Goal: Entertainment & Leisure: Browse casually

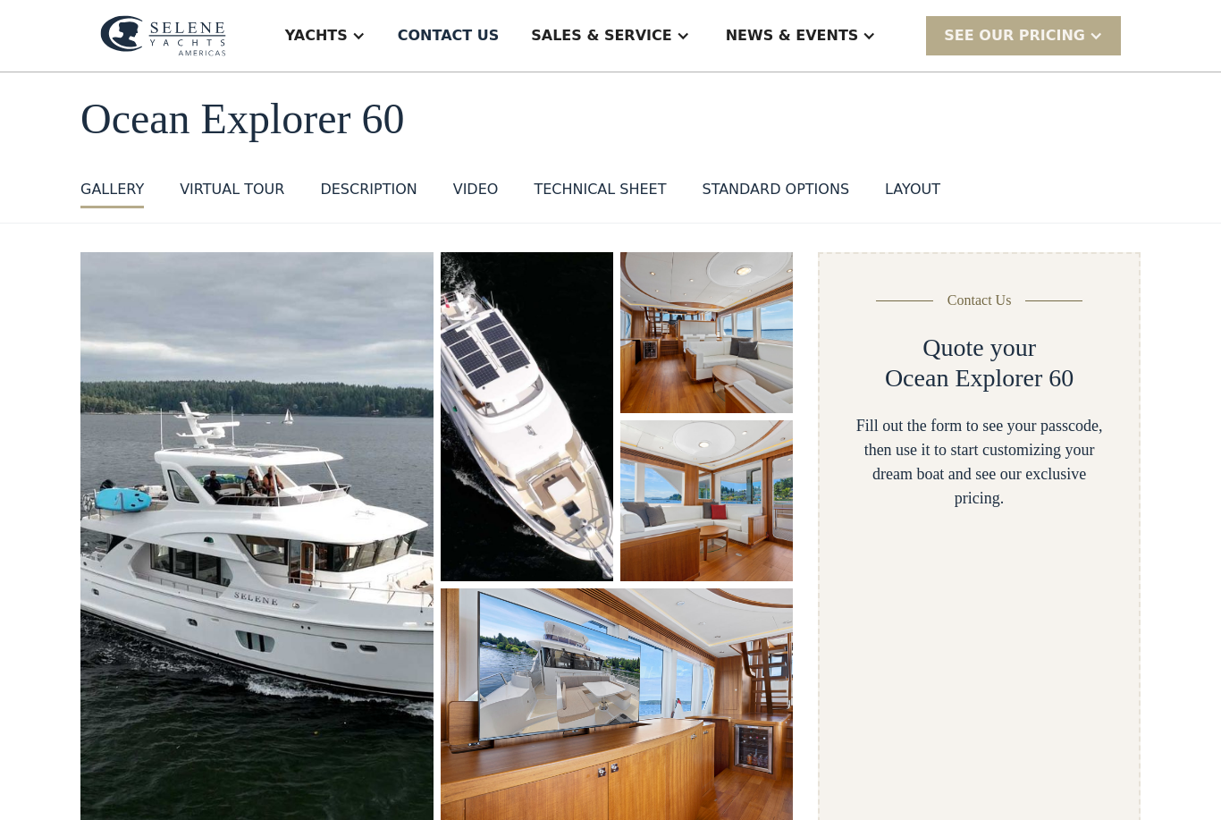
click at [715, 306] on img "open lightbox" at bounding box center [706, 332] width 172 height 161
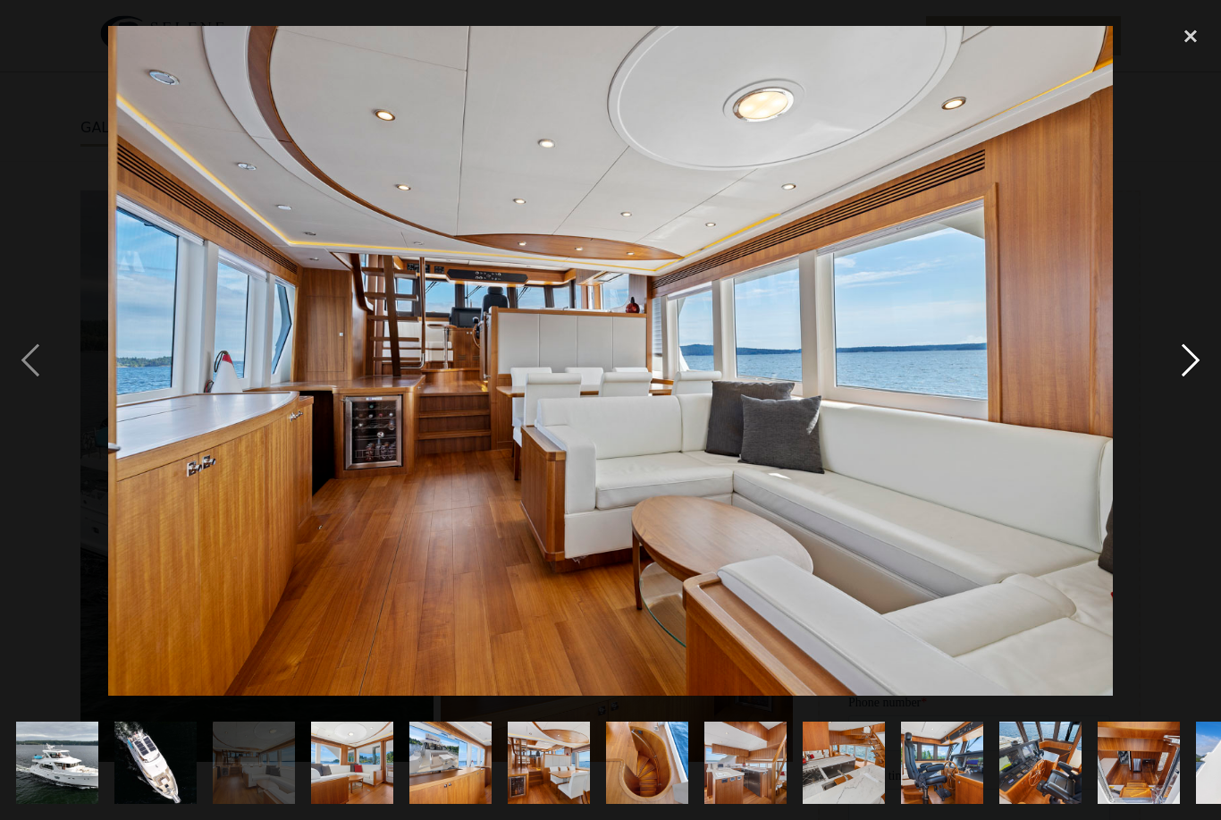
click at [1201, 386] on div "next image" at bounding box center [1190, 360] width 61 height 688
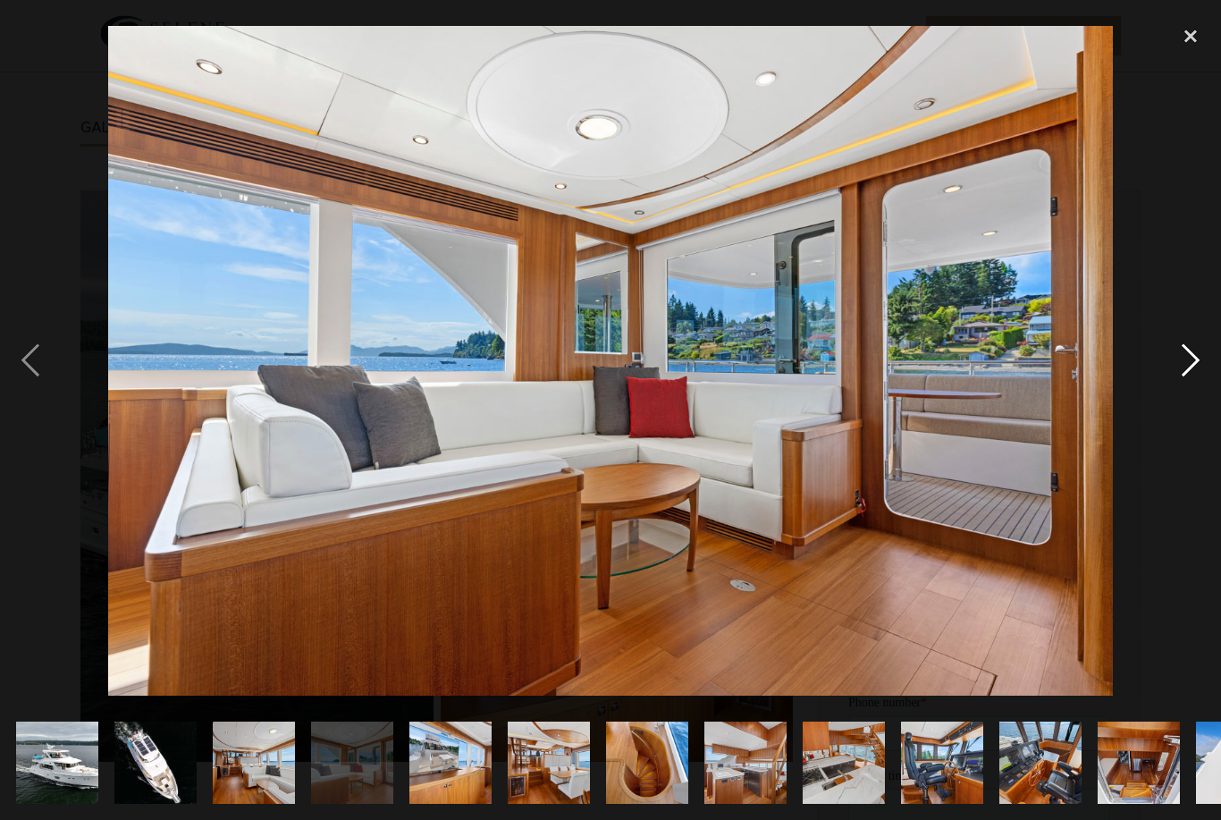
click at [1186, 373] on div "next image" at bounding box center [1190, 360] width 61 height 688
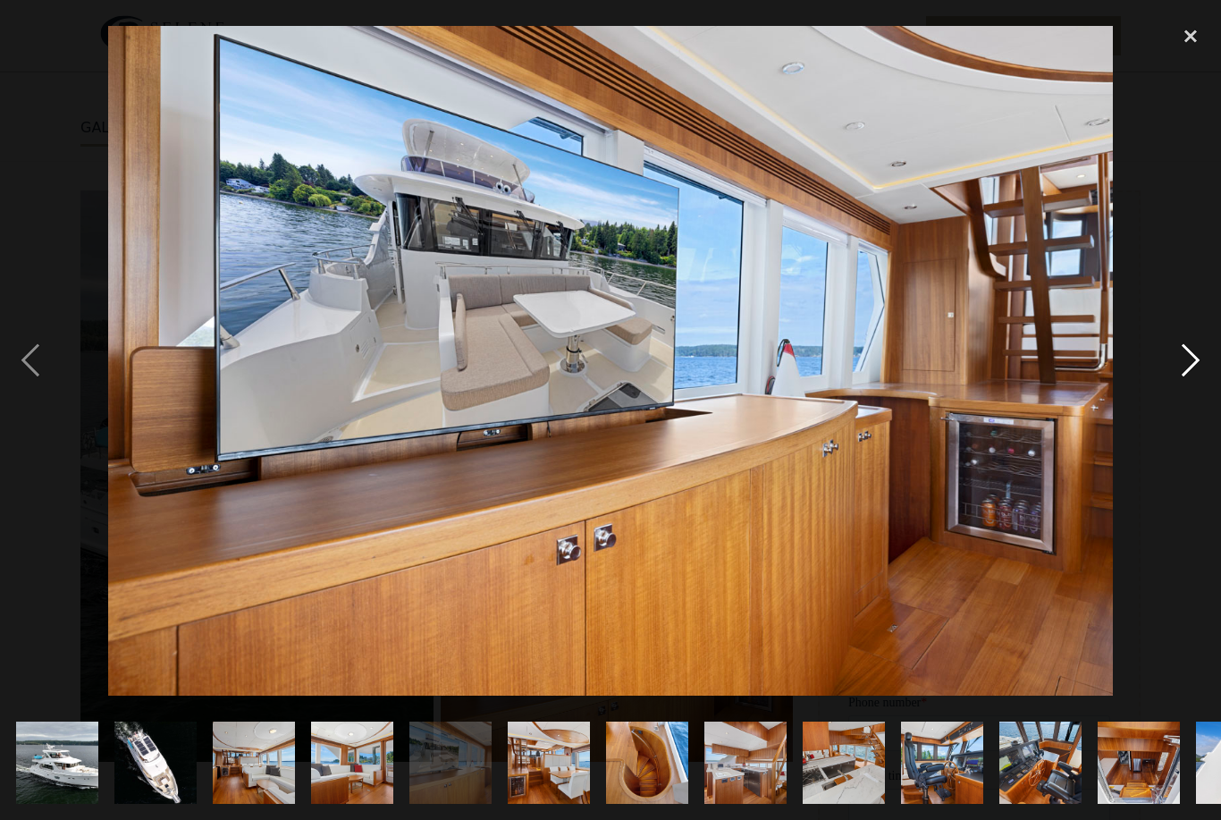
click at [1198, 371] on div "next image" at bounding box center [1190, 360] width 61 height 688
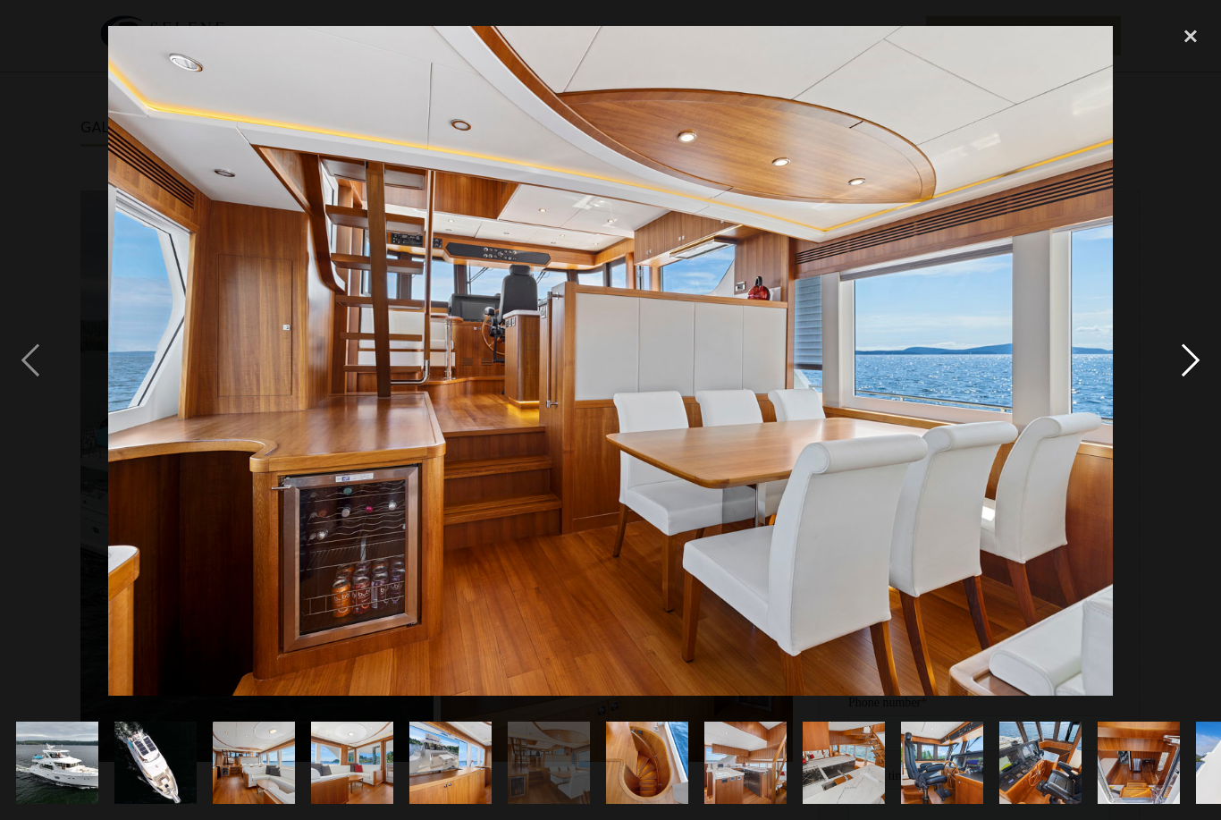
click at [1187, 383] on div "next image" at bounding box center [1190, 360] width 61 height 688
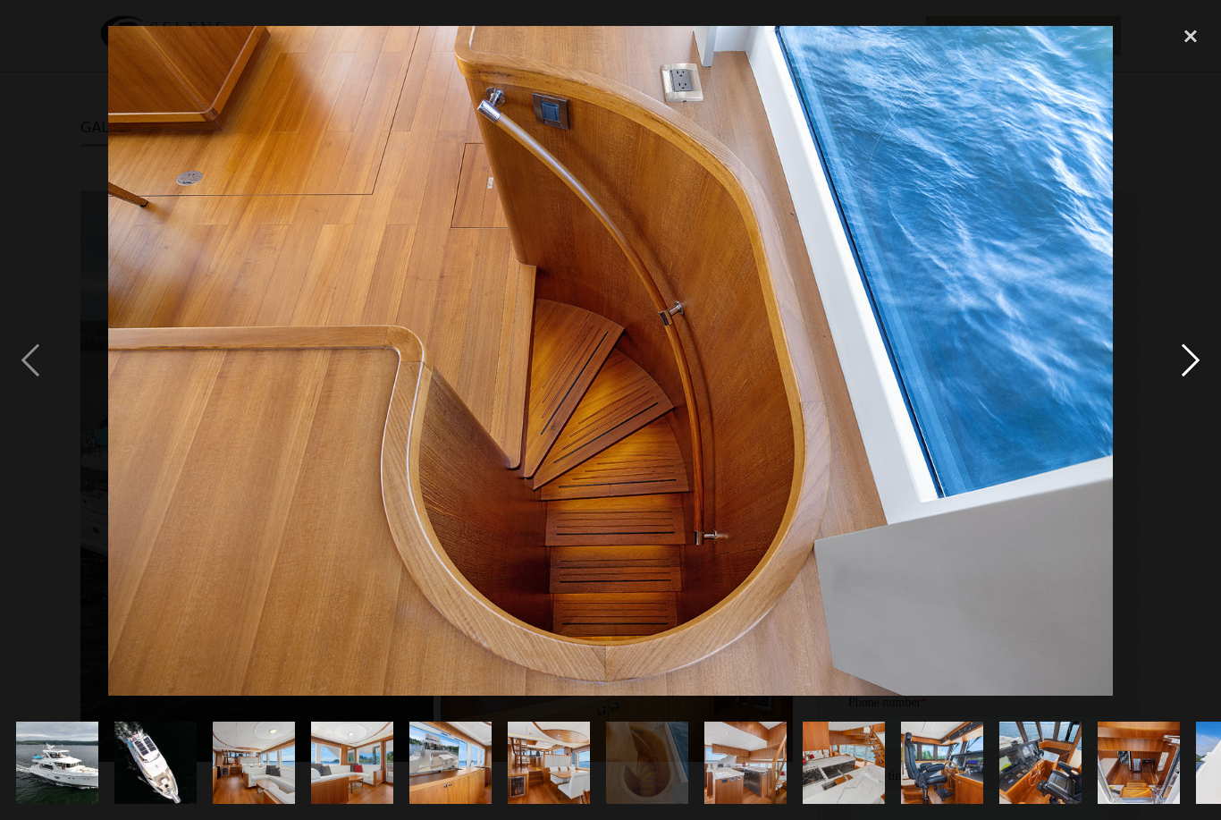
click at [1180, 388] on div "next image" at bounding box center [1190, 360] width 61 height 688
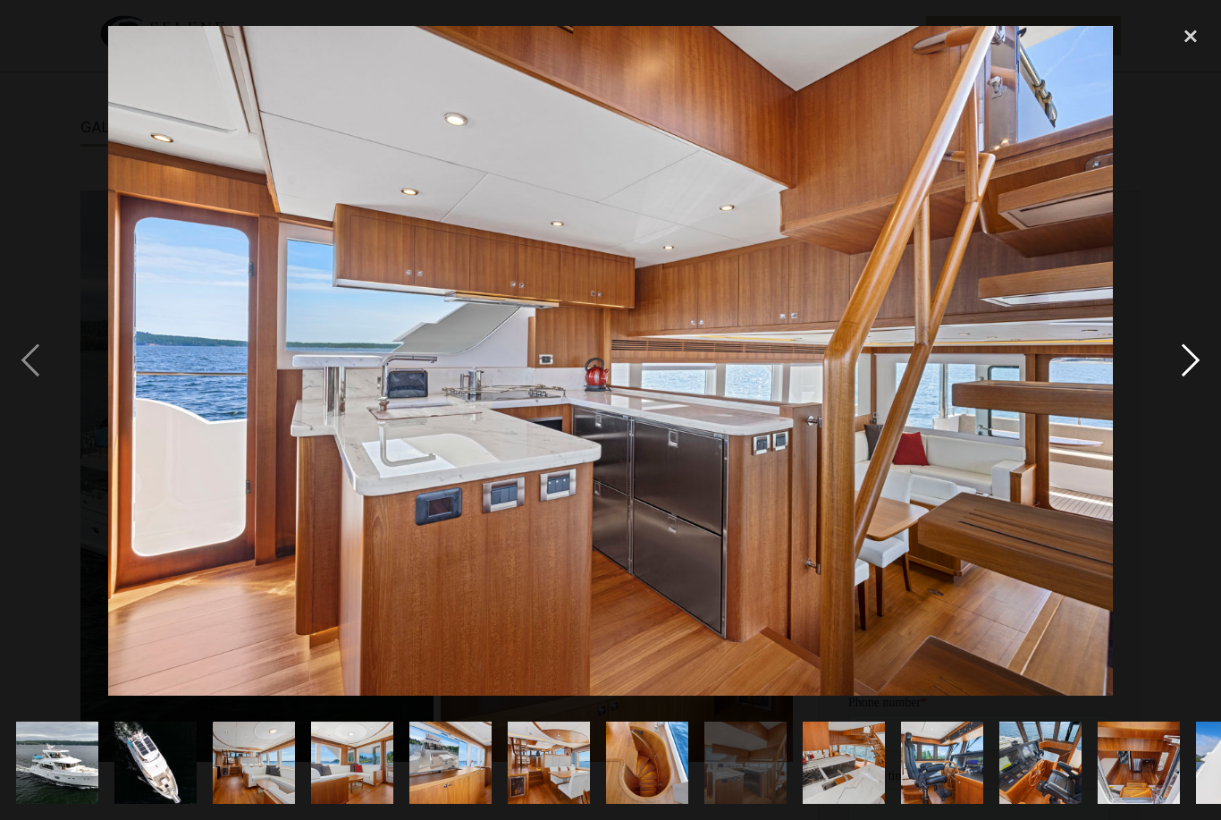
click at [1205, 381] on div "next image" at bounding box center [1190, 360] width 61 height 688
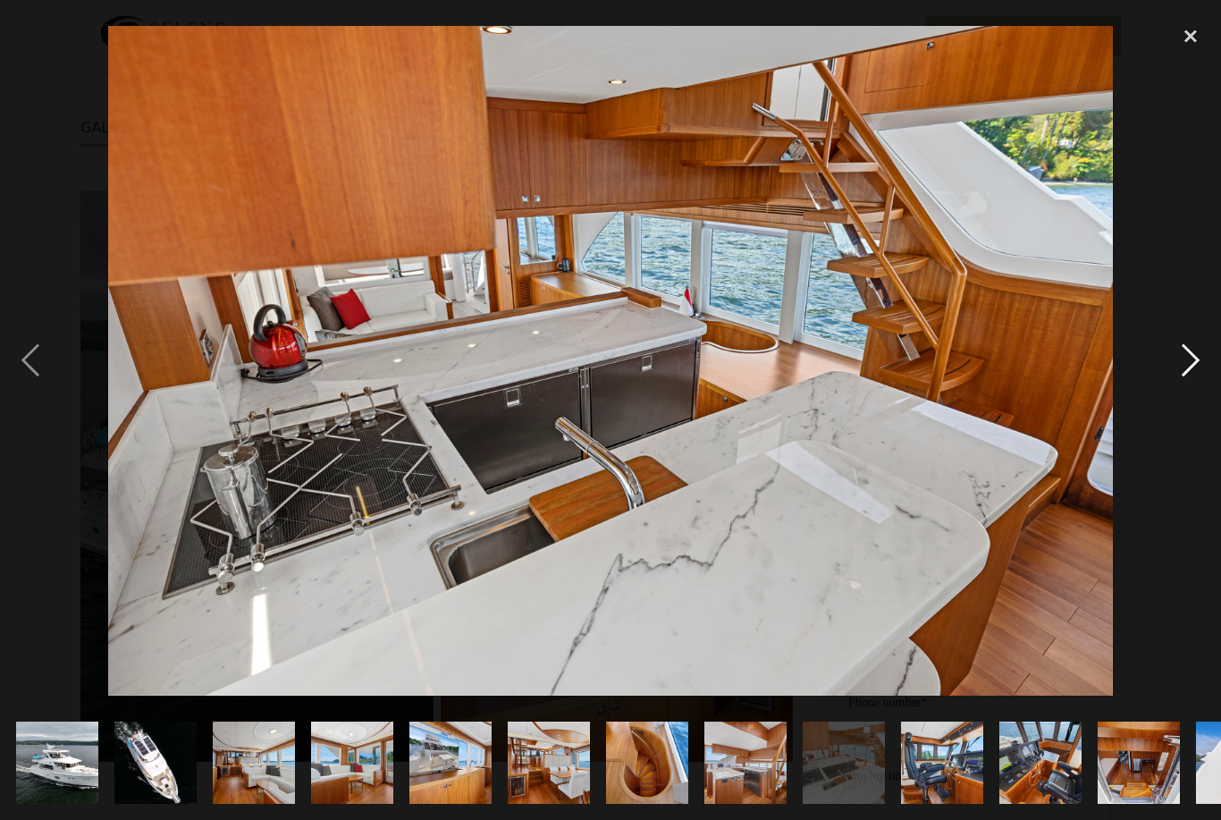
click at [1190, 384] on div "next image" at bounding box center [1190, 360] width 61 height 688
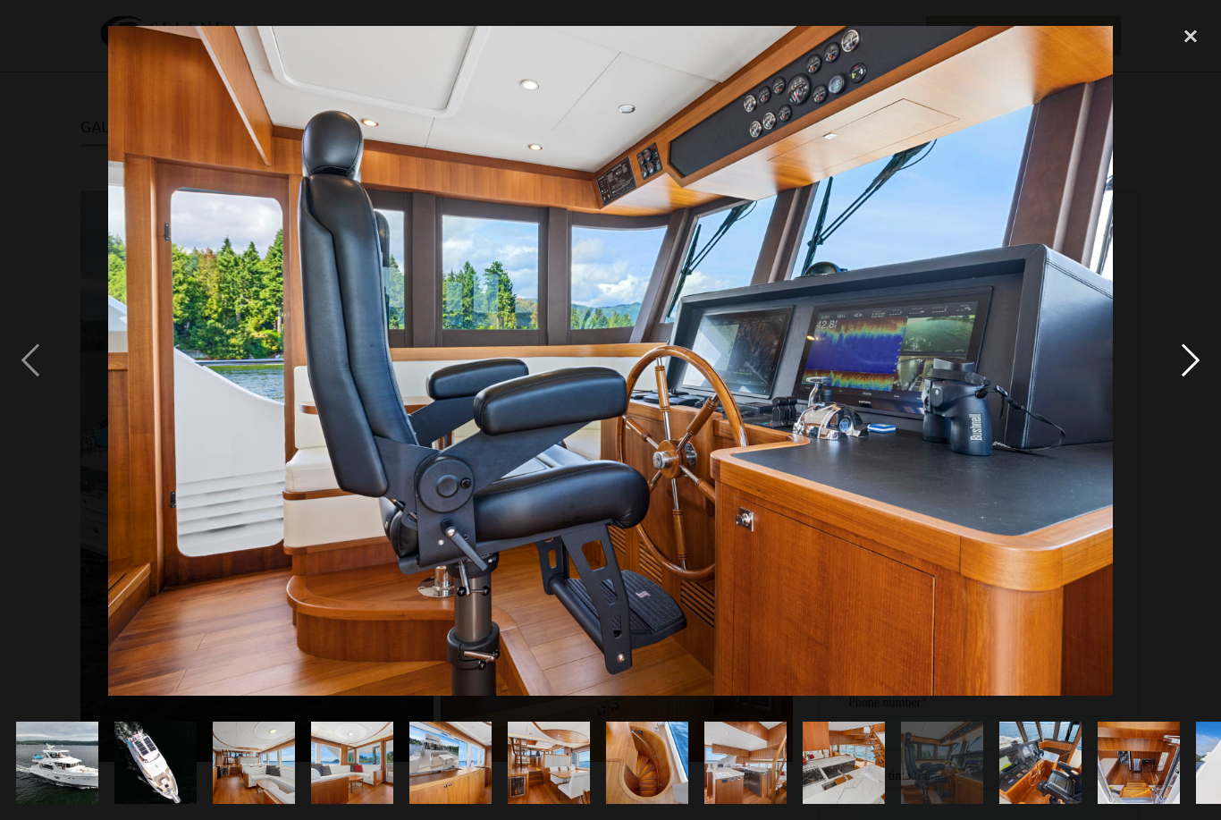
click at [1186, 387] on div "next image" at bounding box center [1190, 360] width 61 height 688
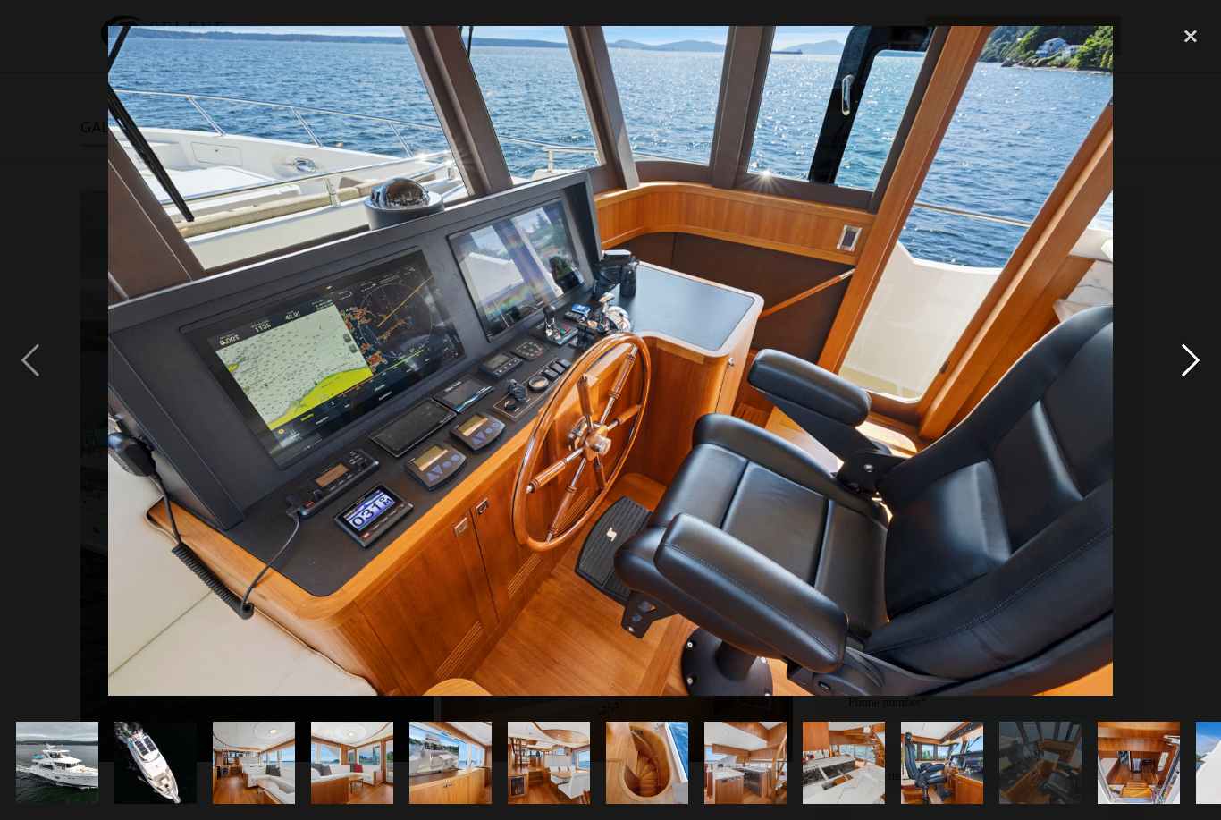
click at [1205, 385] on div "next image" at bounding box center [1190, 360] width 61 height 688
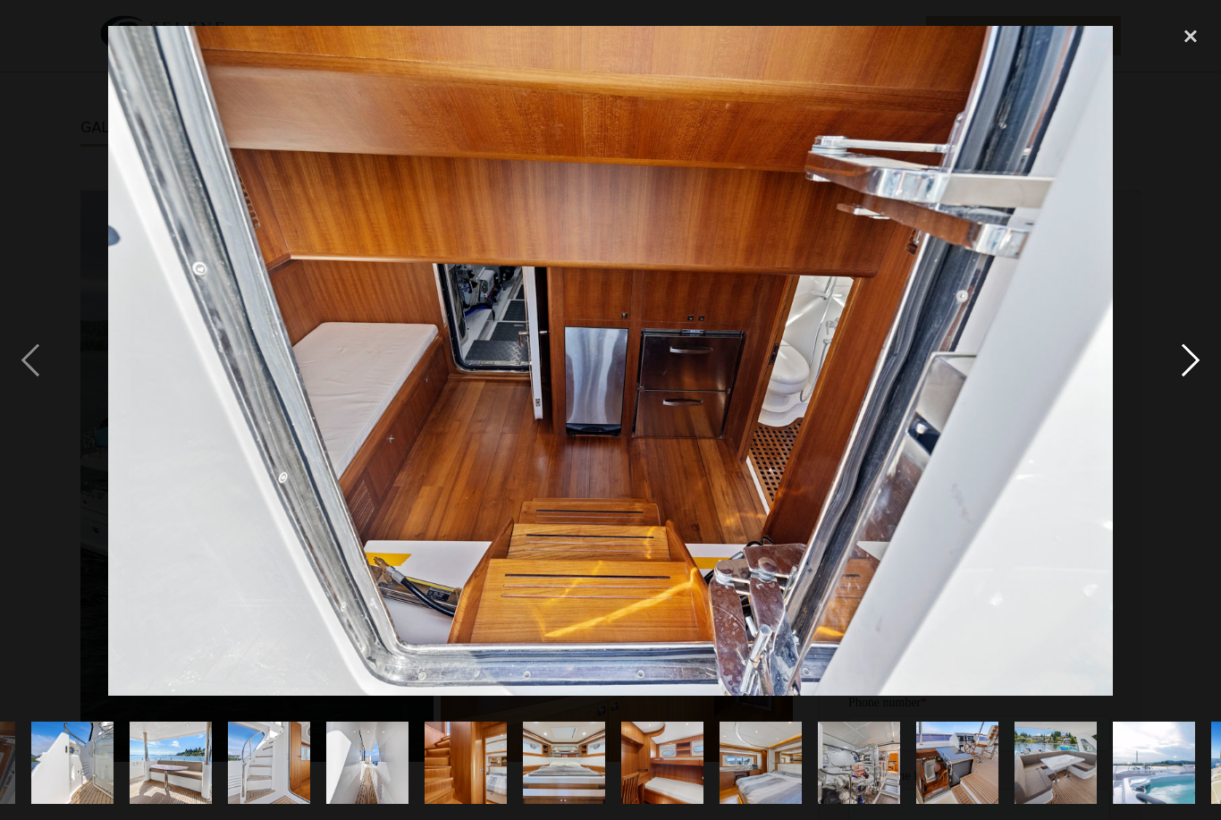
scroll to position [0, 1165]
click at [1201, 385] on div "next image" at bounding box center [1190, 360] width 61 height 688
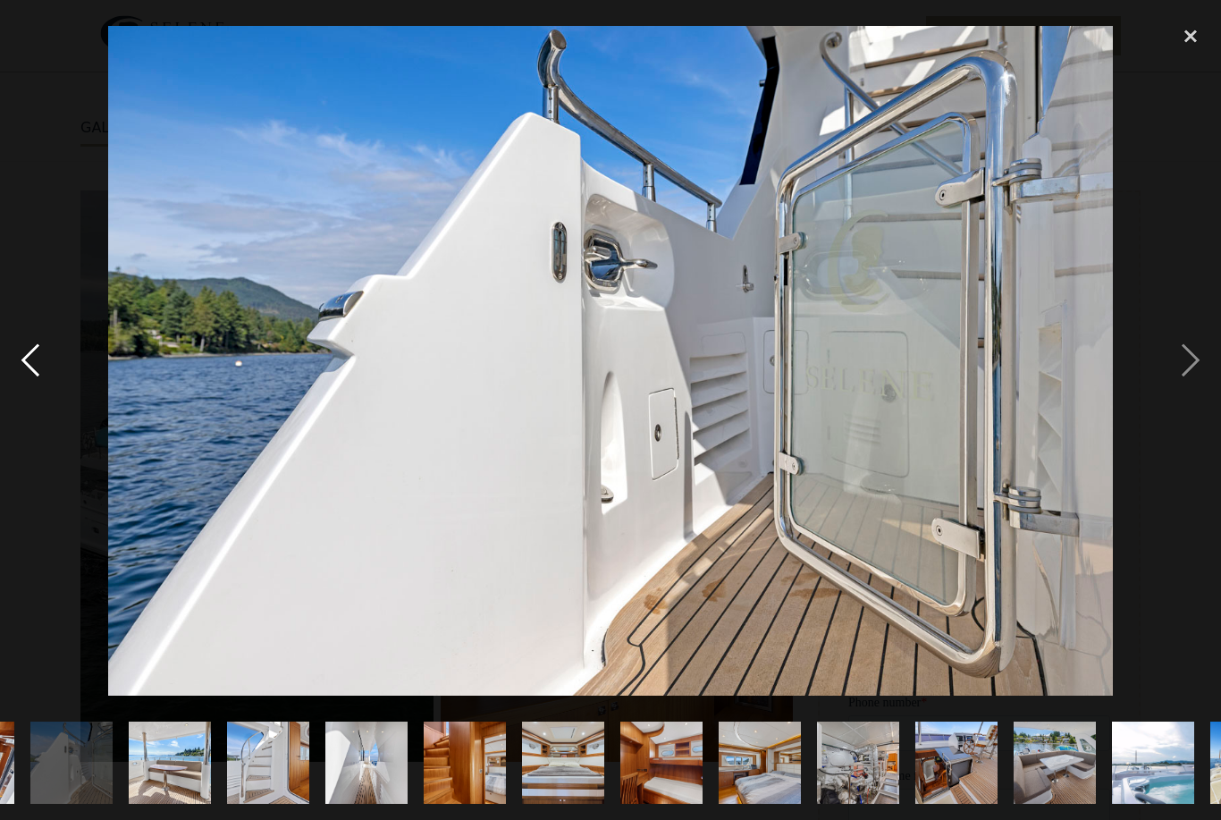
click at [44, 388] on div "previous image" at bounding box center [30, 360] width 61 height 688
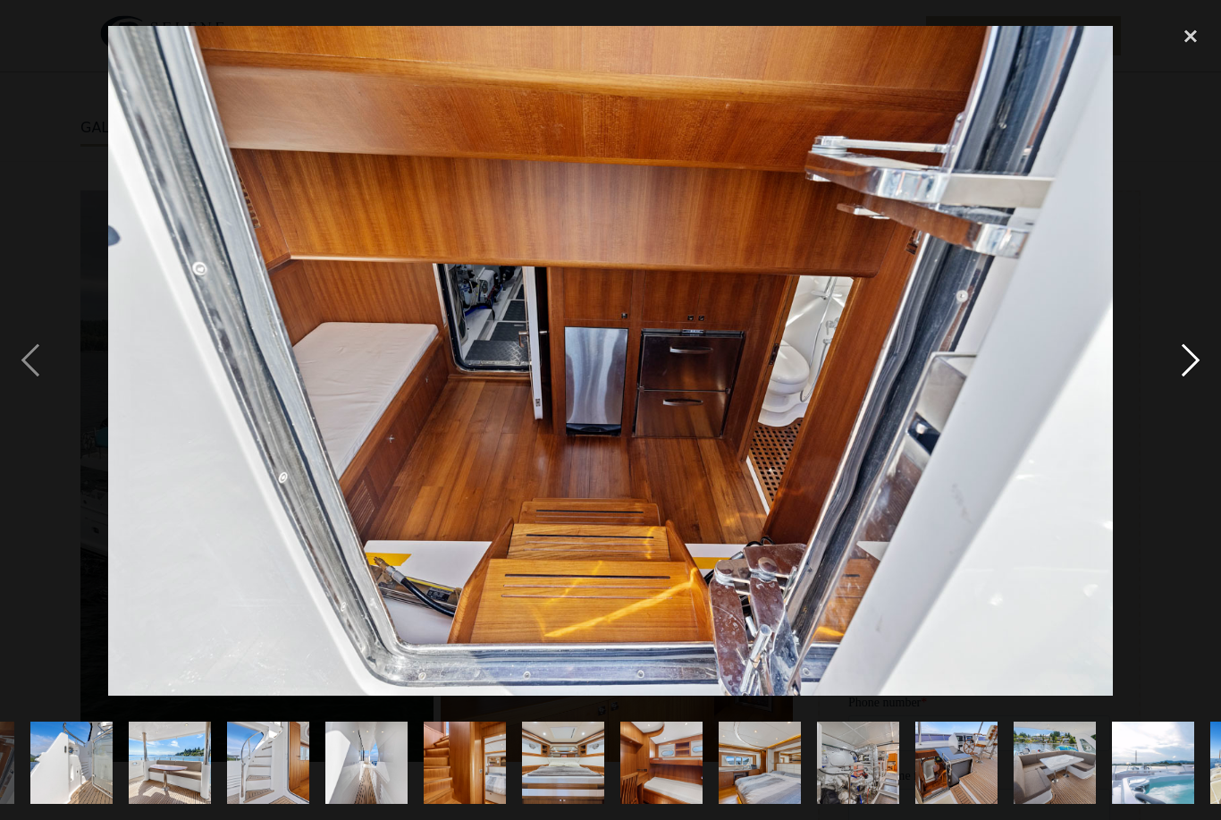
click at [1198, 382] on div "next image" at bounding box center [1190, 360] width 61 height 688
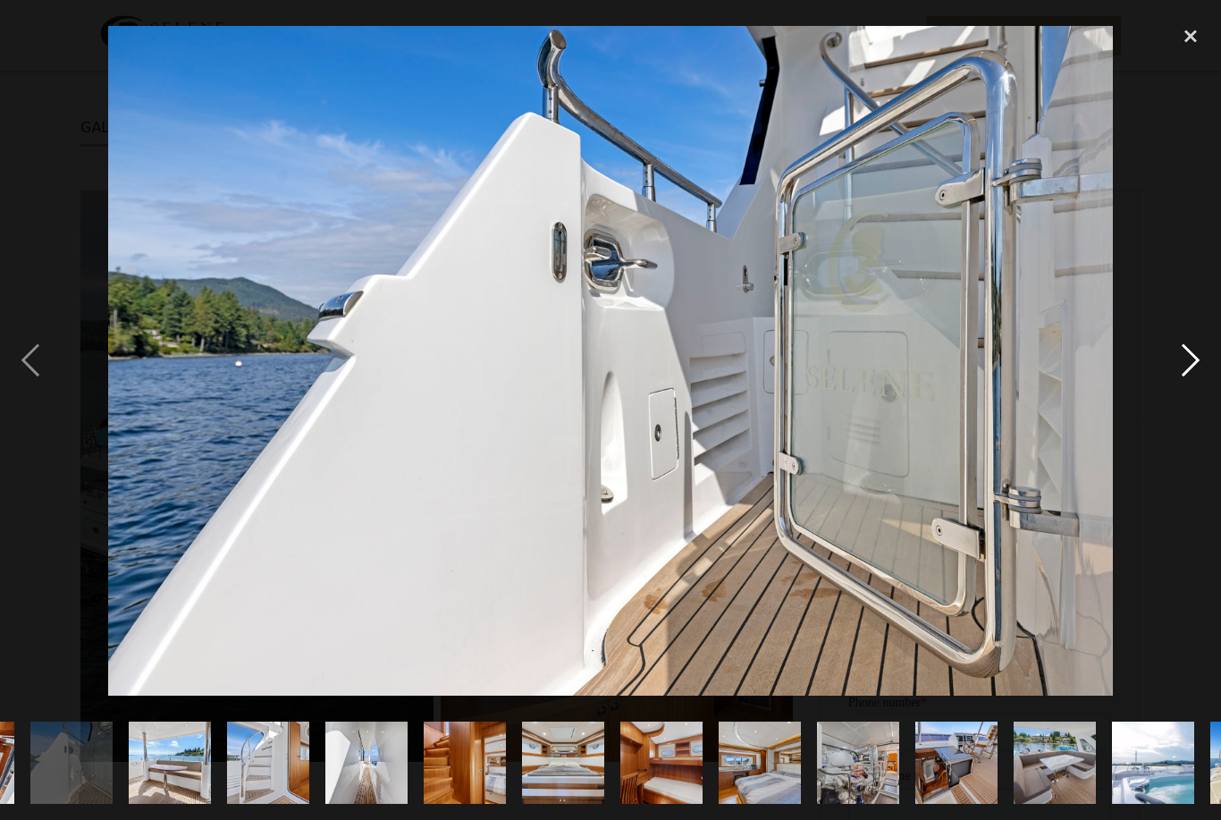
click at [1203, 378] on div "next image" at bounding box center [1190, 360] width 61 height 688
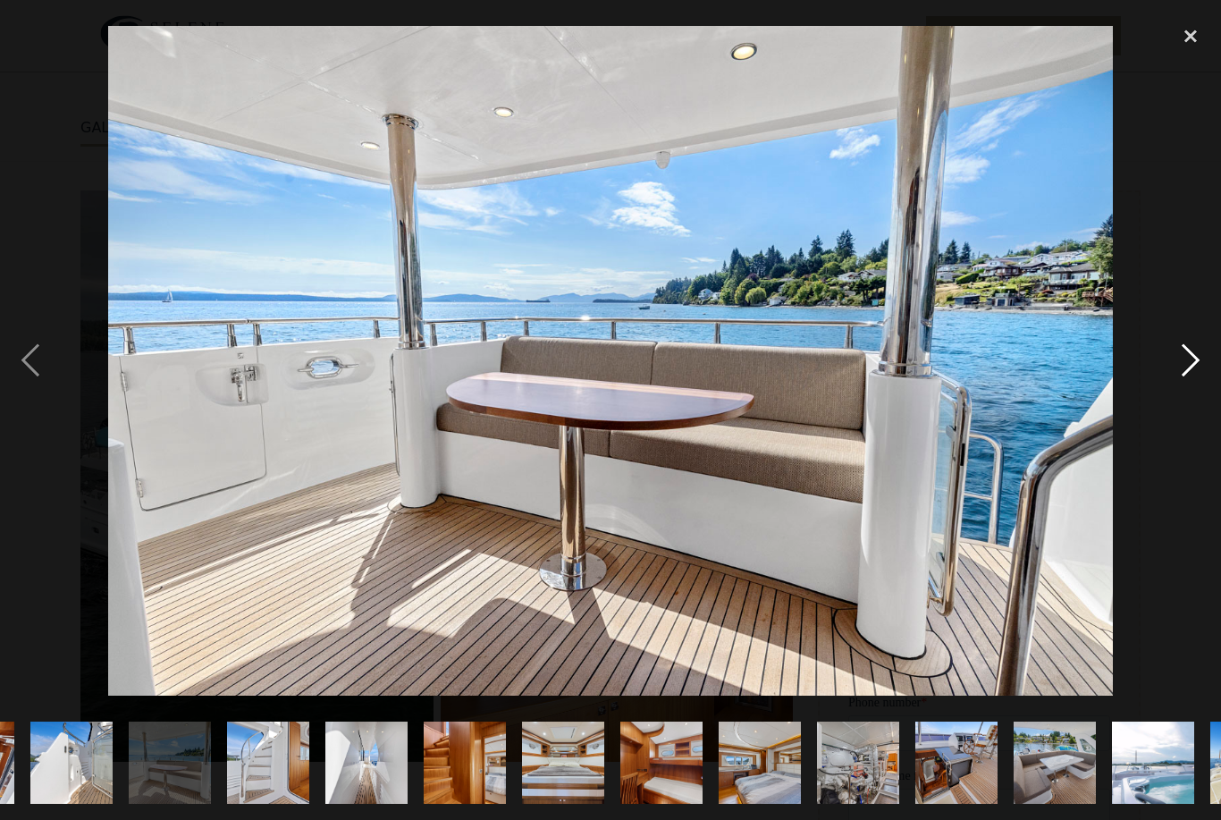
click at [1196, 383] on div "next image" at bounding box center [1190, 360] width 61 height 688
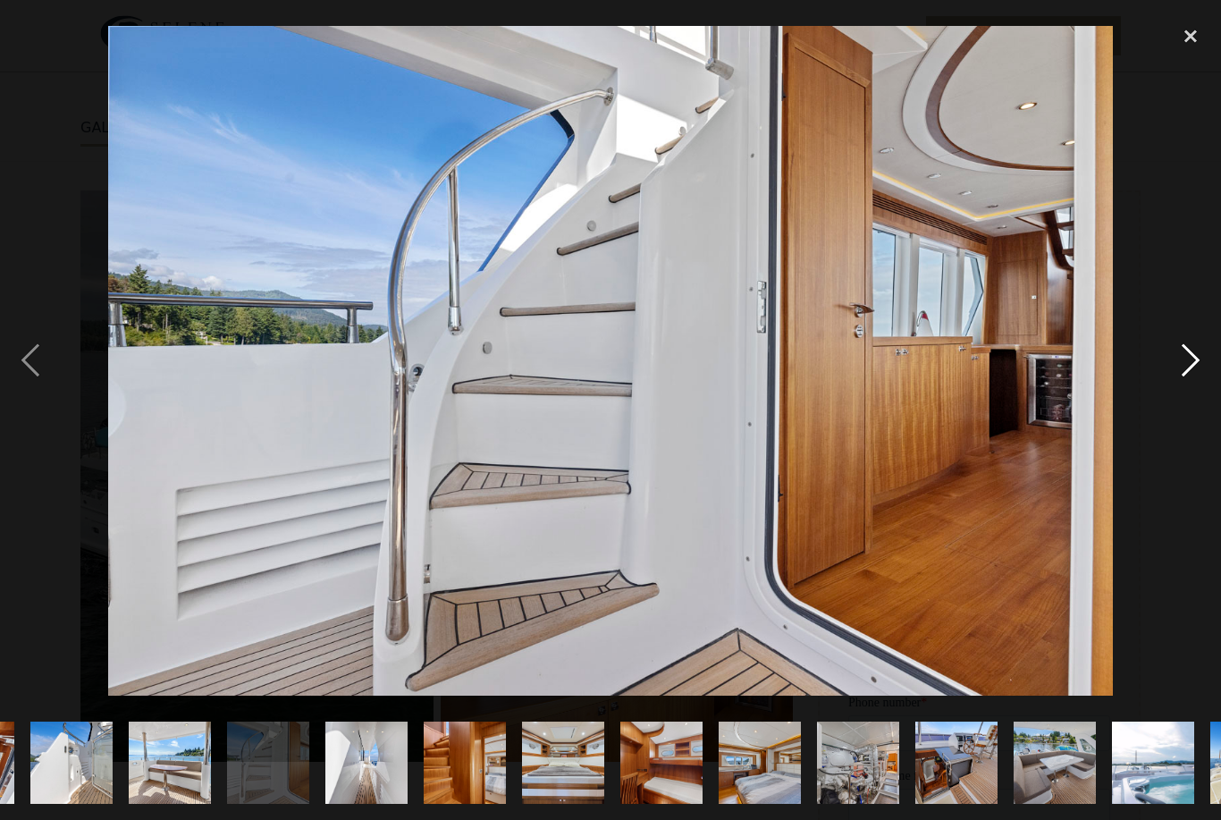
click at [1204, 384] on div "next image" at bounding box center [1190, 360] width 61 height 688
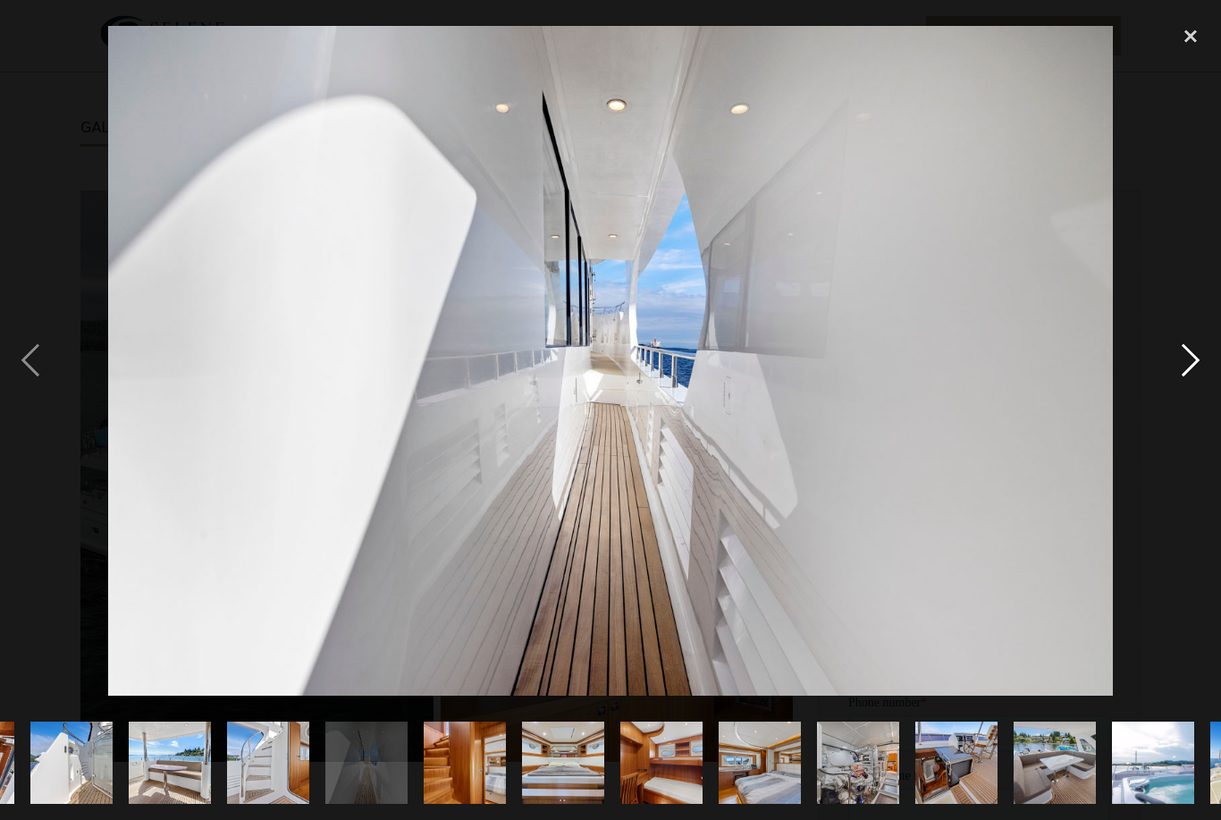
click at [1197, 383] on div "next image" at bounding box center [1190, 360] width 61 height 688
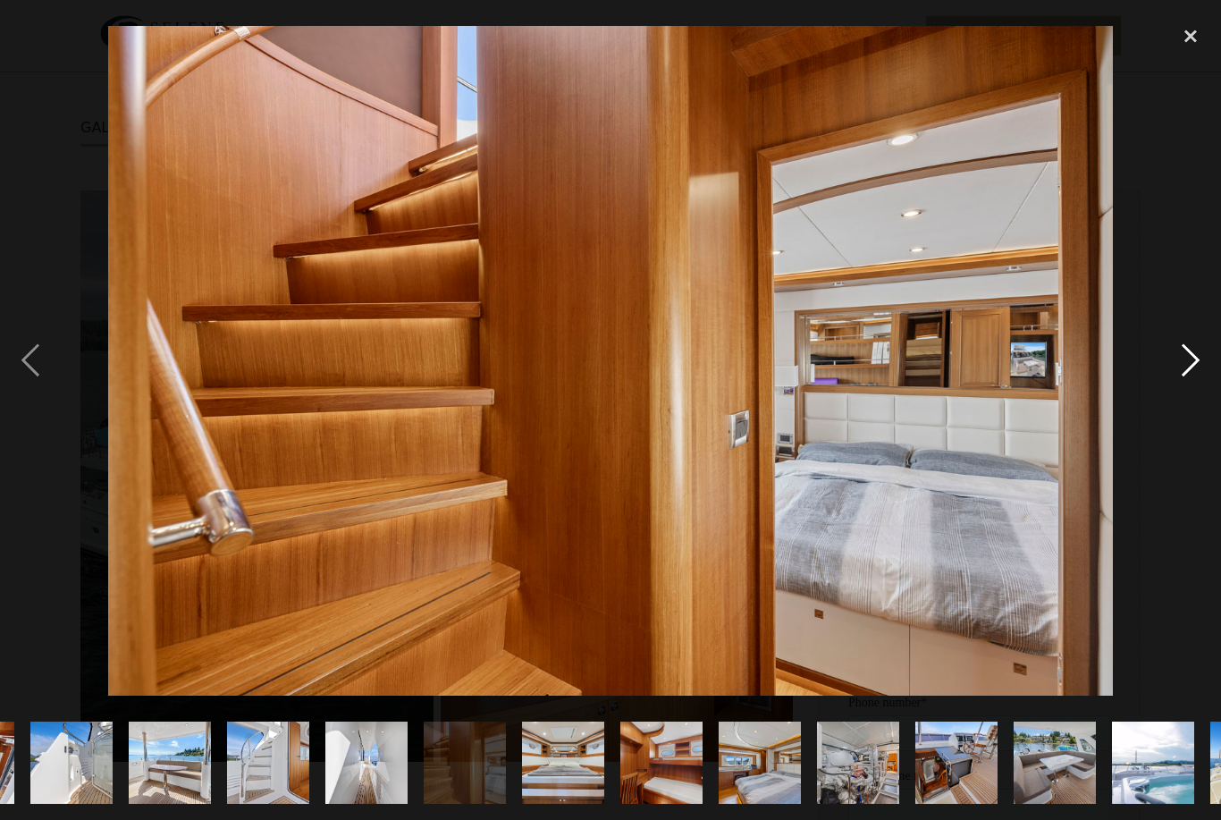
click at [1202, 383] on div "next image" at bounding box center [1190, 360] width 61 height 688
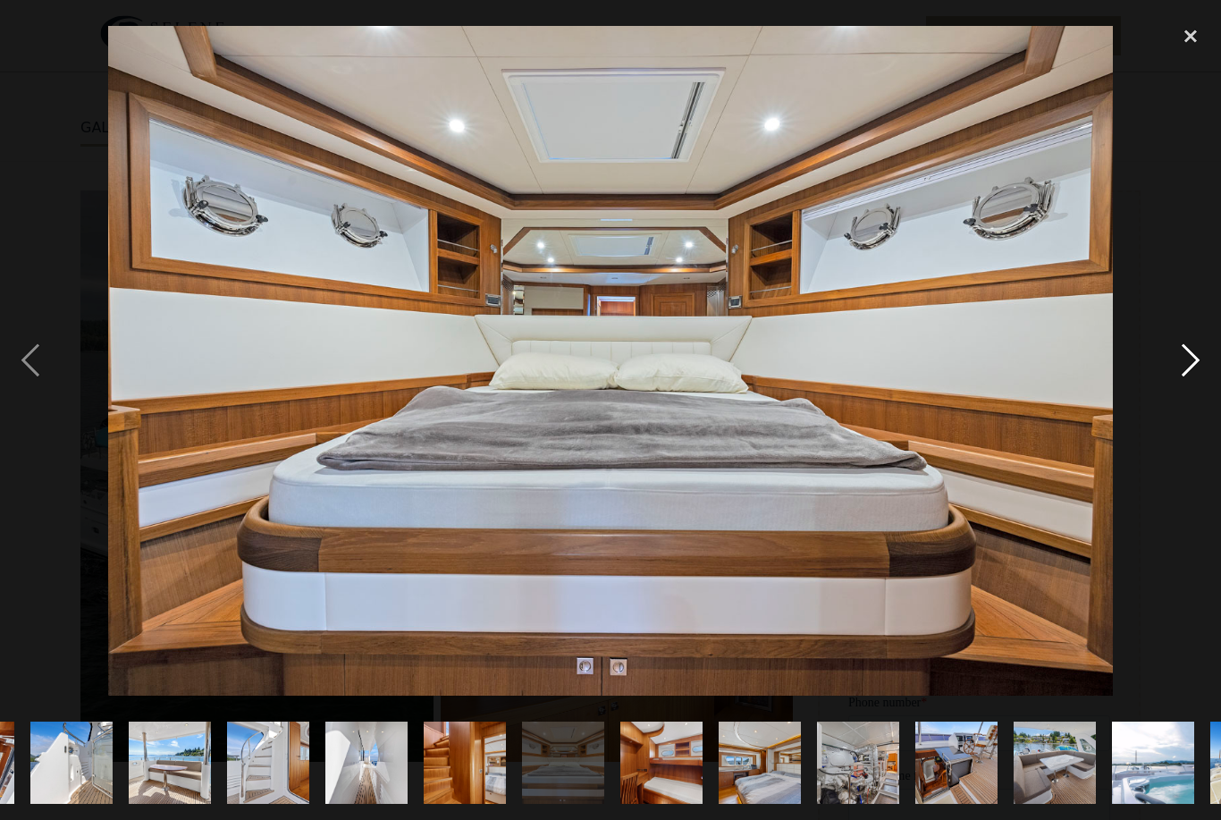
click at [1199, 385] on div "next image" at bounding box center [1190, 360] width 61 height 688
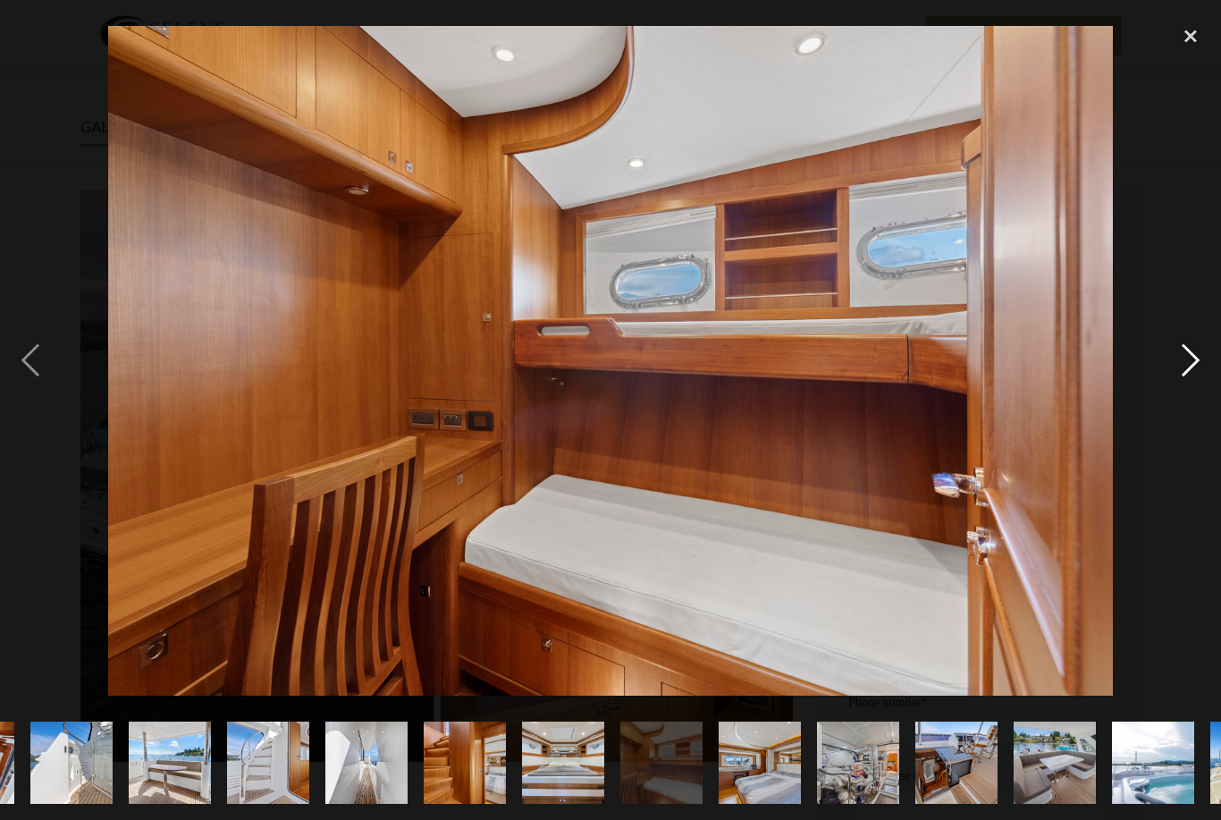
click at [1198, 384] on div "next image" at bounding box center [1190, 360] width 61 height 688
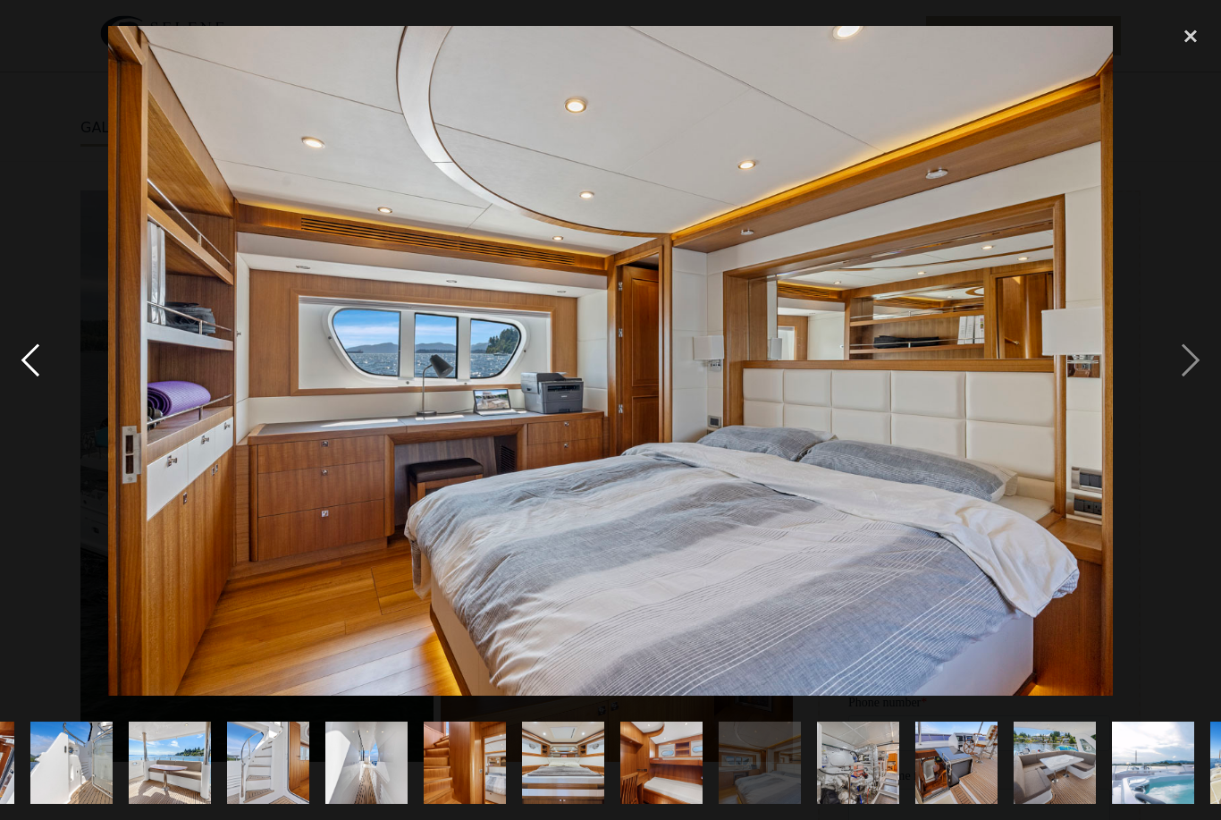
click at [54, 410] on div "previous image" at bounding box center [30, 360] width 61 height 688
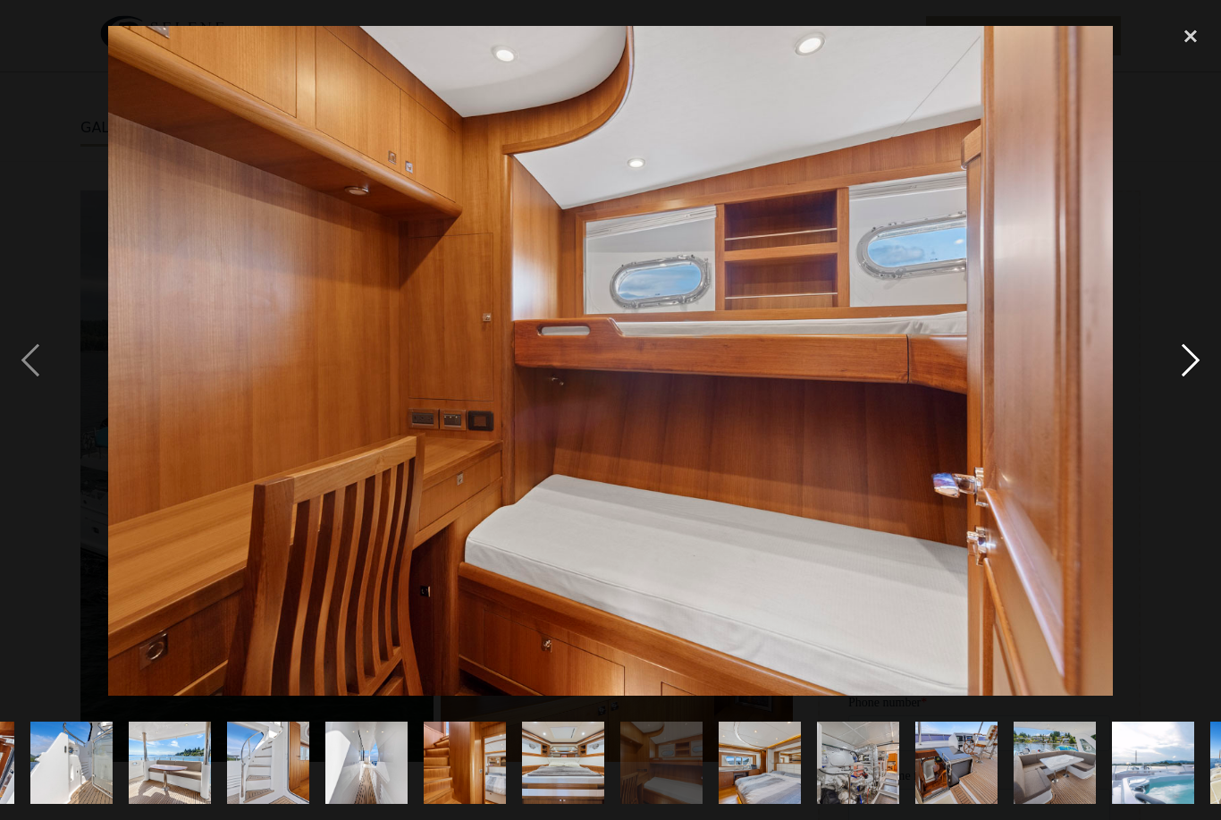
click at [1207, 385] on div "next image" at bounding box center [1190, 360] width 61 height 688
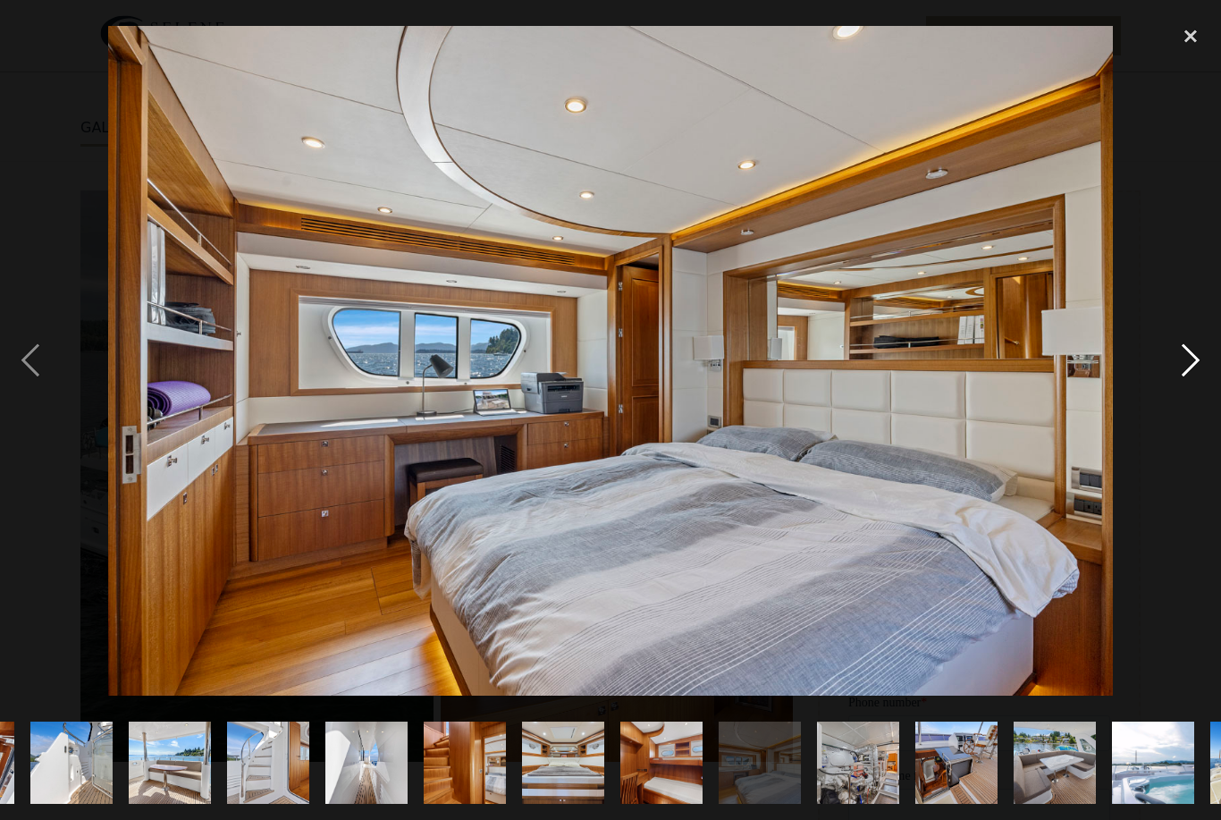
click at [1198, 394] on div "next image" at bounding box center [1190, 360] width 61 height 688
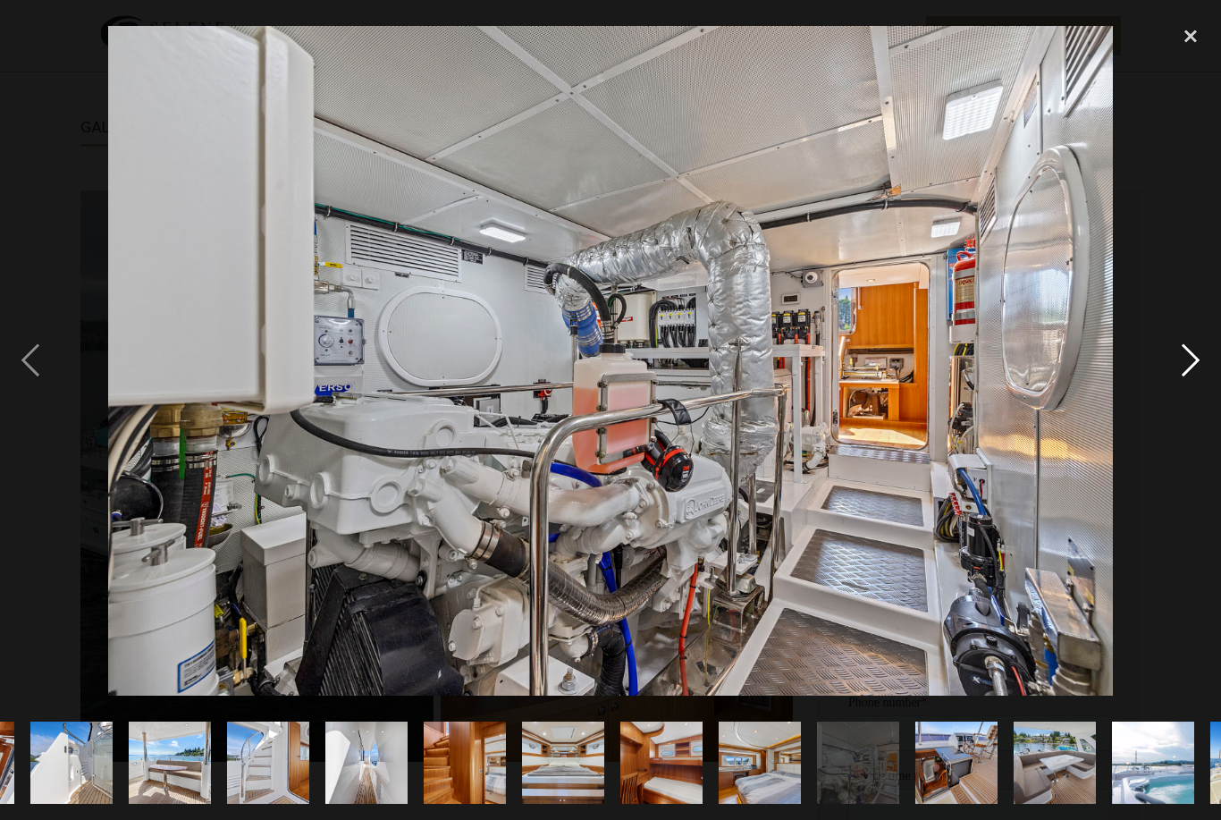
click at [1189, 391] on div "next image" at bounding box center [1190, 360] width 61 height 688
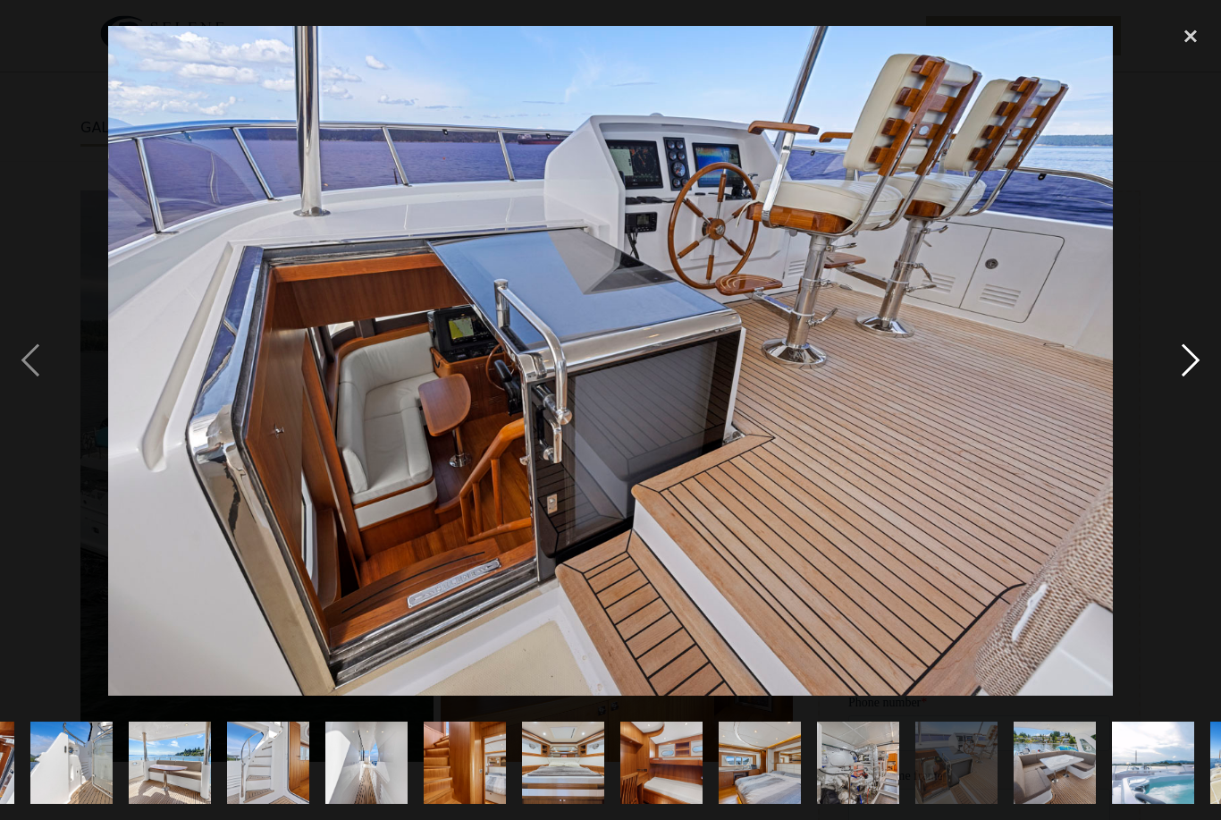
click at [1197, 388] on div "next image" at bounding box center [1190, 360] width 61 height 688
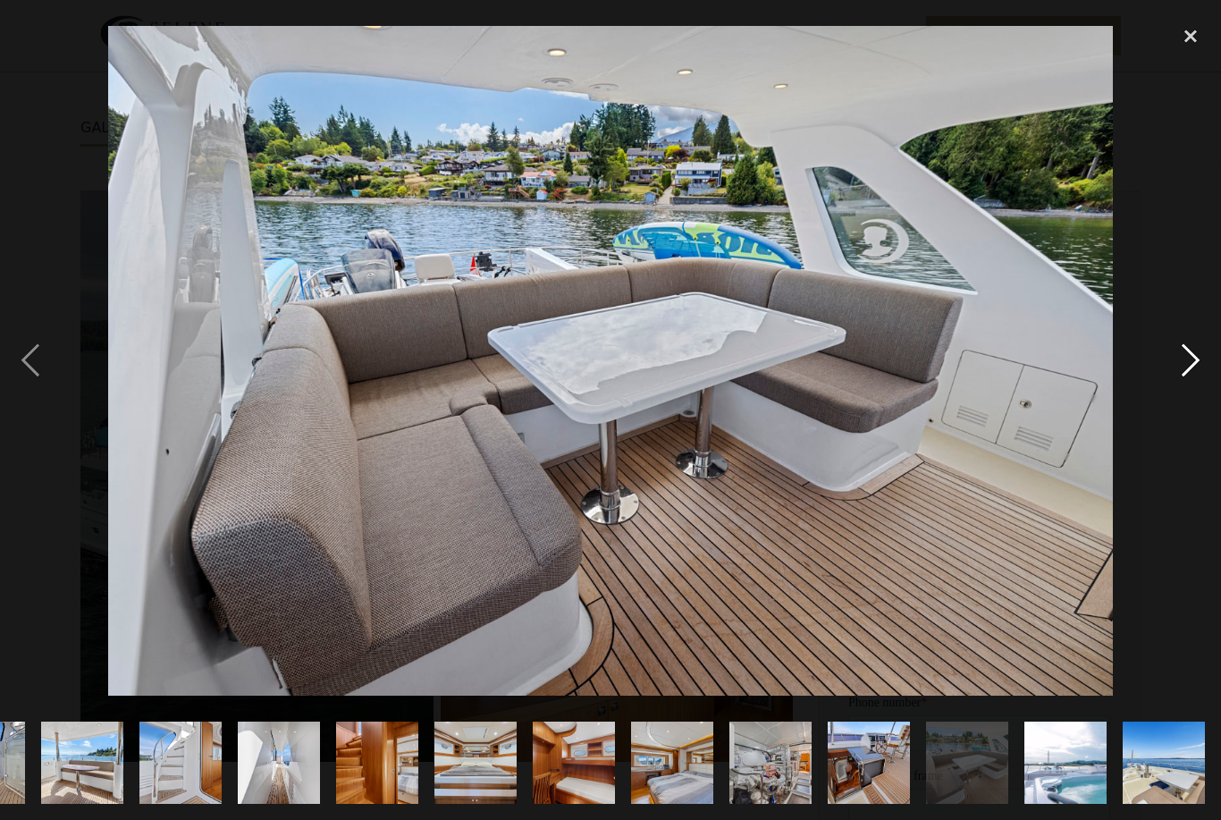
scroll to position [0, 1426]
click at [1188, 393] on div "next image" at bounding box center [1190, 360] width 61 height 688
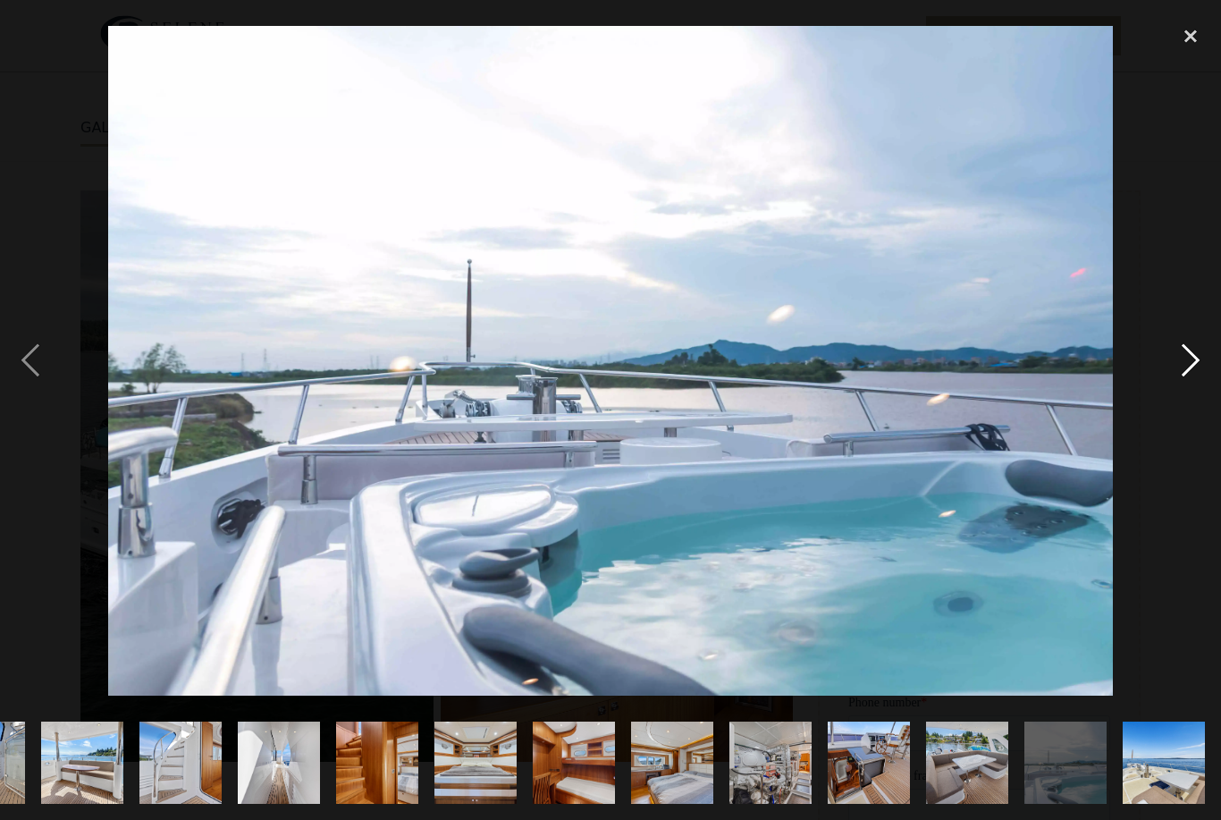
click at [1197, 381] on div "next image" at bounding box center [1190, 360] width 61 height 688
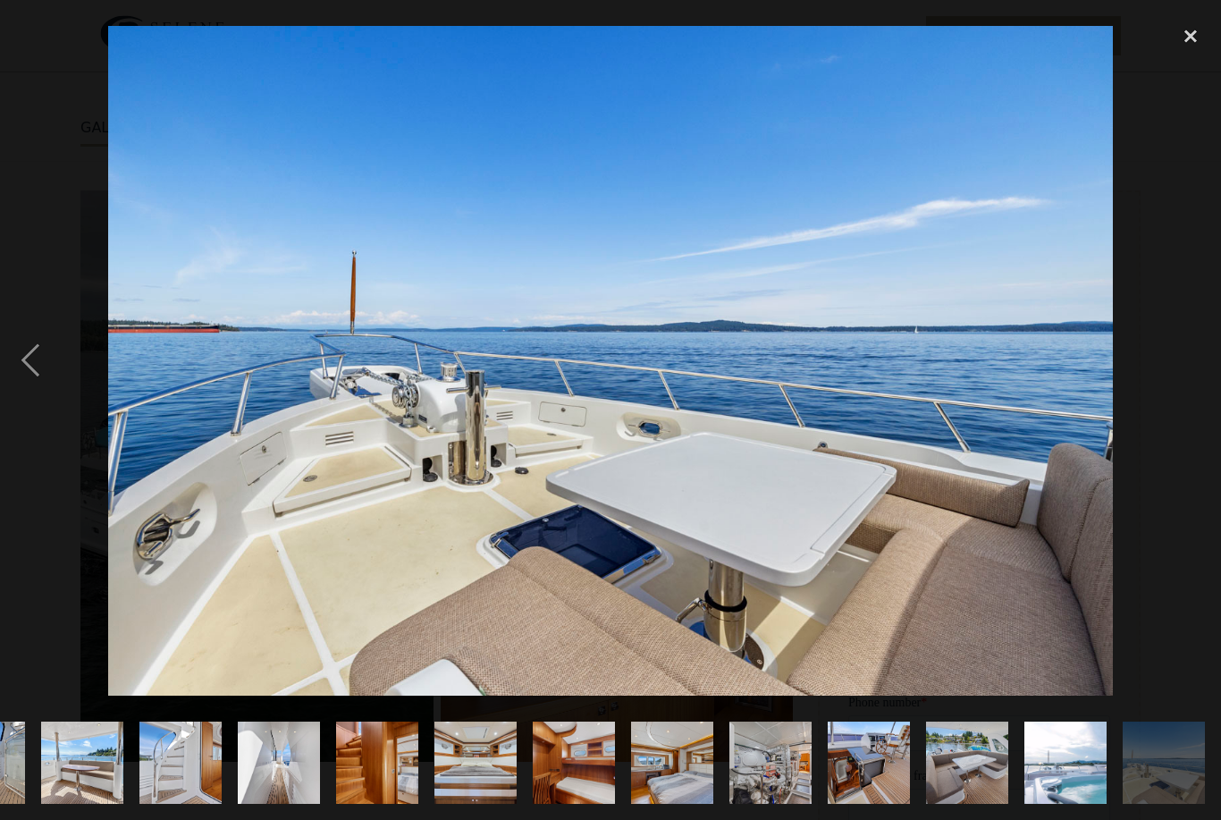
click at [1197, 378] on div "next image" at bounding box center [1190, 360] width 61 height 688
click at [1201, 381] on div "next image" at bounding box center [1190, 360] width 61 height 688
click at [1201, 32] on div "close lightbox" at bounding box center [1190, 35] width 61 height 39
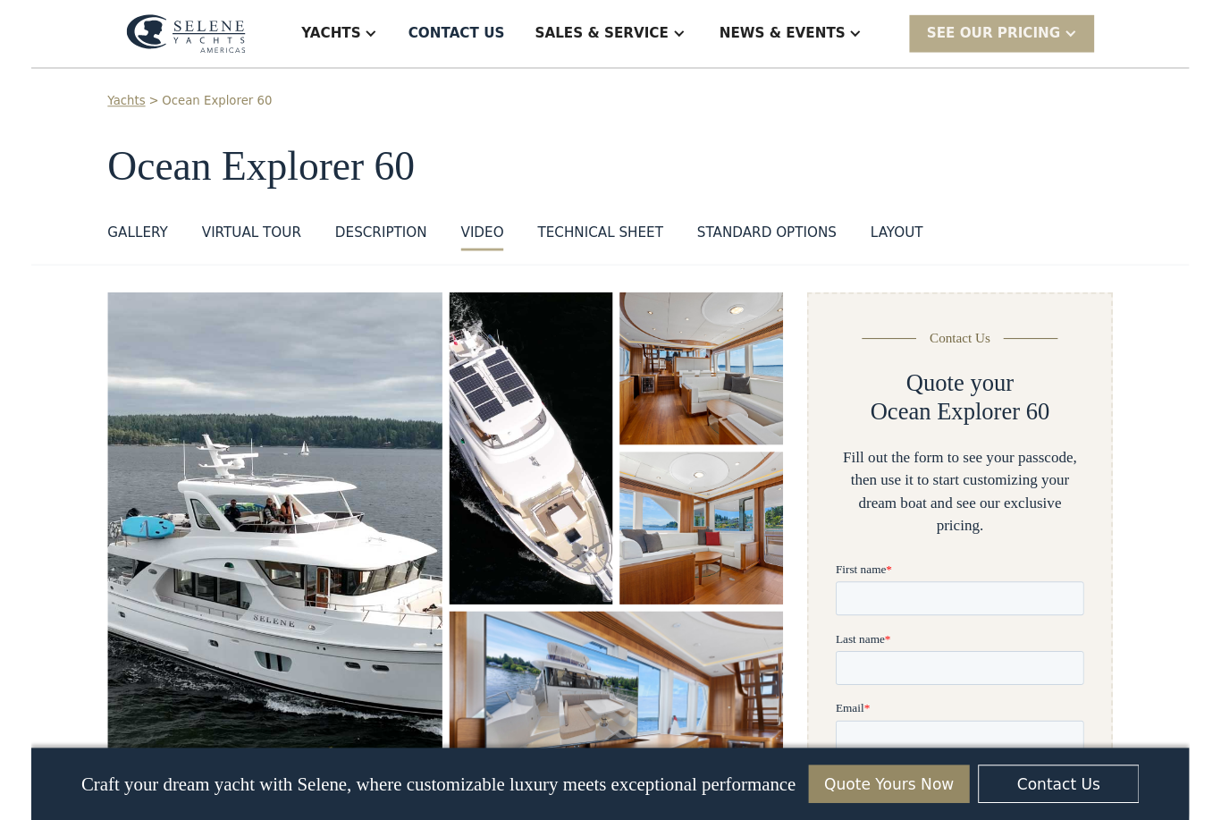
scroll to position [2108, 0]
